Goal: Task Accomplishment & Management: Complete application form

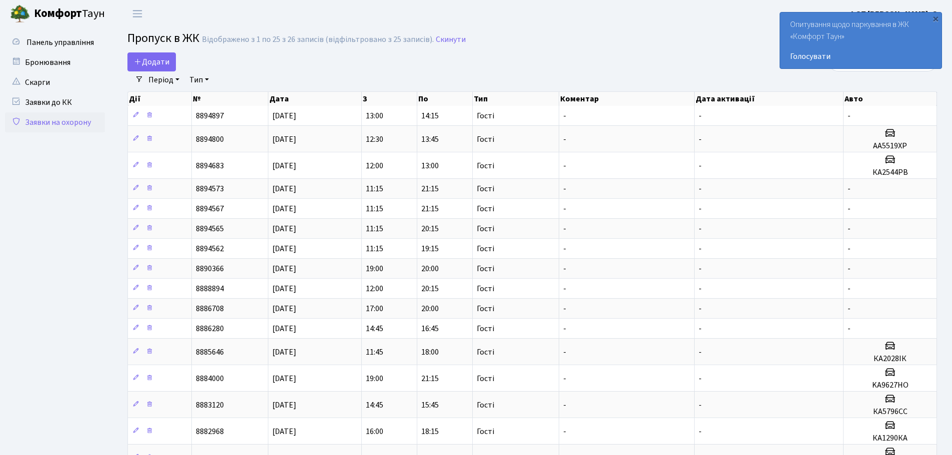
select select "25"
click at [139, 47] on h2 "Пропуск в ЖК Відображено з 1 по 25 з 26 записів (відфільтровано з 25 записів). …" at bounding box center [531, 39] width 809 height 17
click at [146, 59] on span "Додати" at bounding box center [151, 61] width 35 height 11
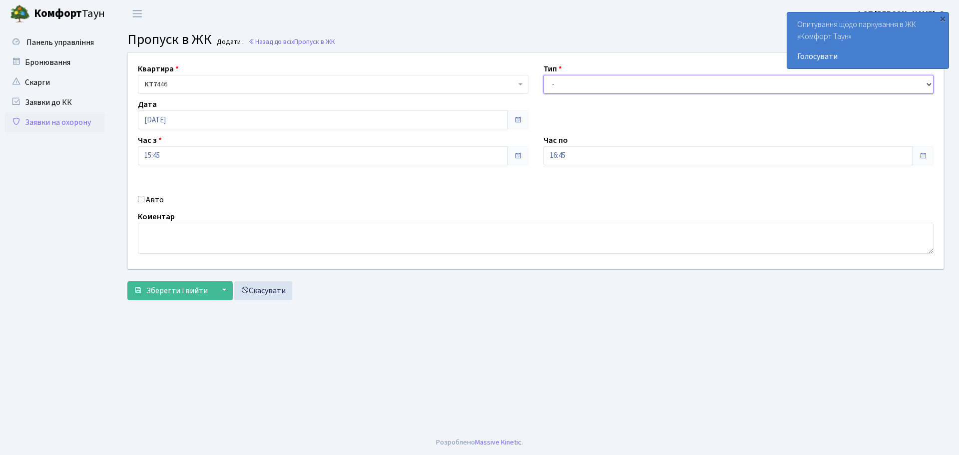
click at [611, 91] on select "- Доставка Таксі Гості Сервіс" at bounding box center [739, 84] width 391 height 19
select select "3"
click at [544, 75] on select "- Доставка Таксі Гості Сервіс" at bounding box center [739, 84] width 391 height 19
click at [140, 202] on input "Авто" at bounding box center [141, 199] width 6 height 6
checkbox input "true"
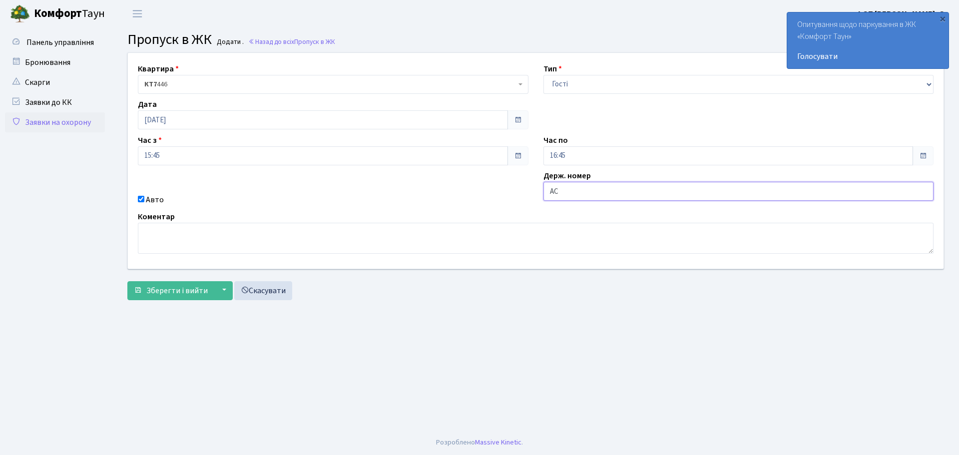
type input "АС5106YA"
click at [143, 294] on button "Зберегти і вийти" at bounding box center [170, 290] width 87 height 19
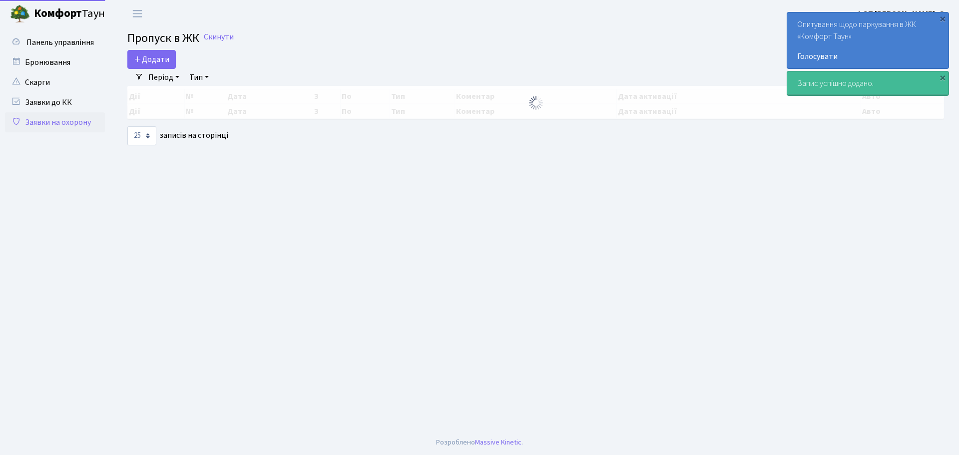
select select "25"
